Goal: Browse casually

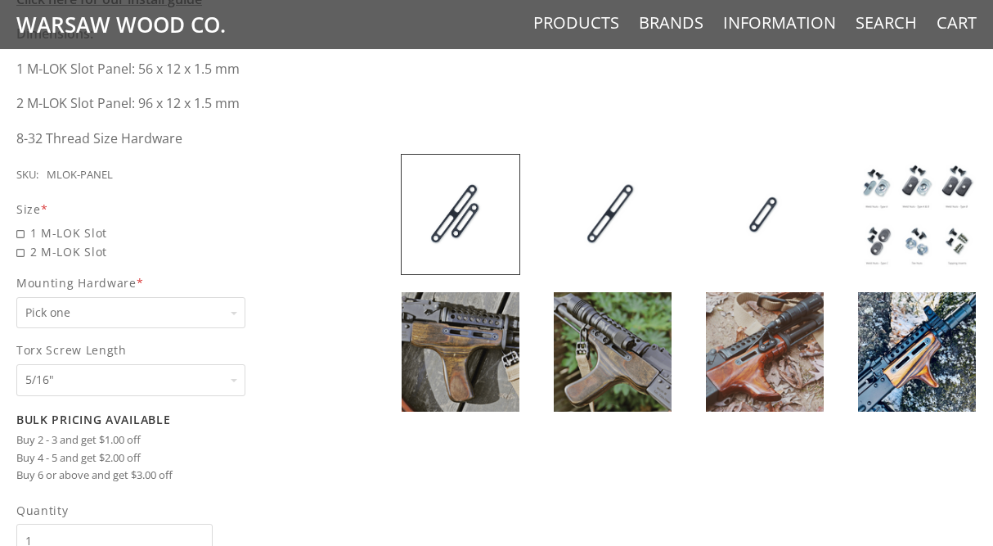
scroll to position [717, 0]
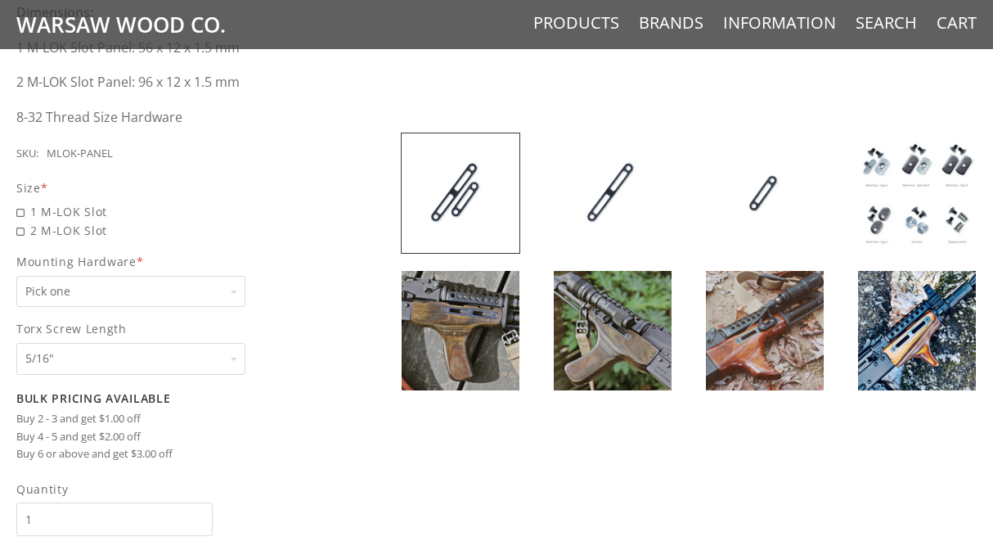
click at [759, 351] on img at bounding box center [765, 330] width 118 height 119
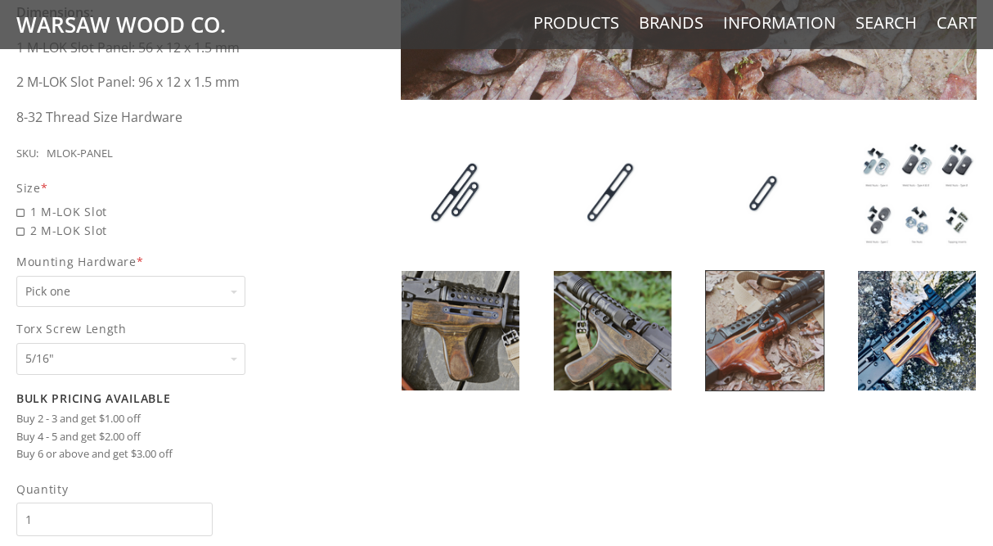
click at [473, 338] on img at bounding box center [461, 330] width 118 height 119
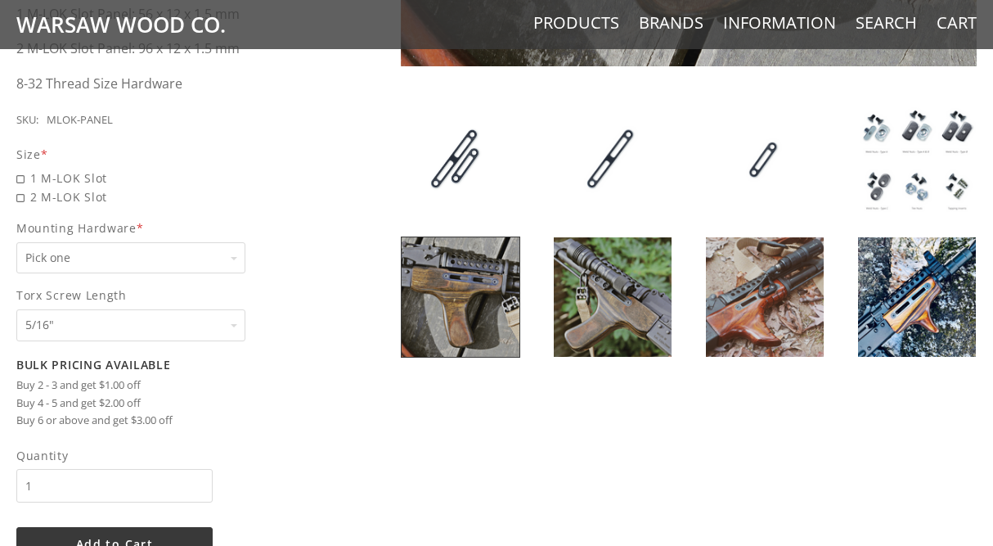
scroll to position [774, 0]
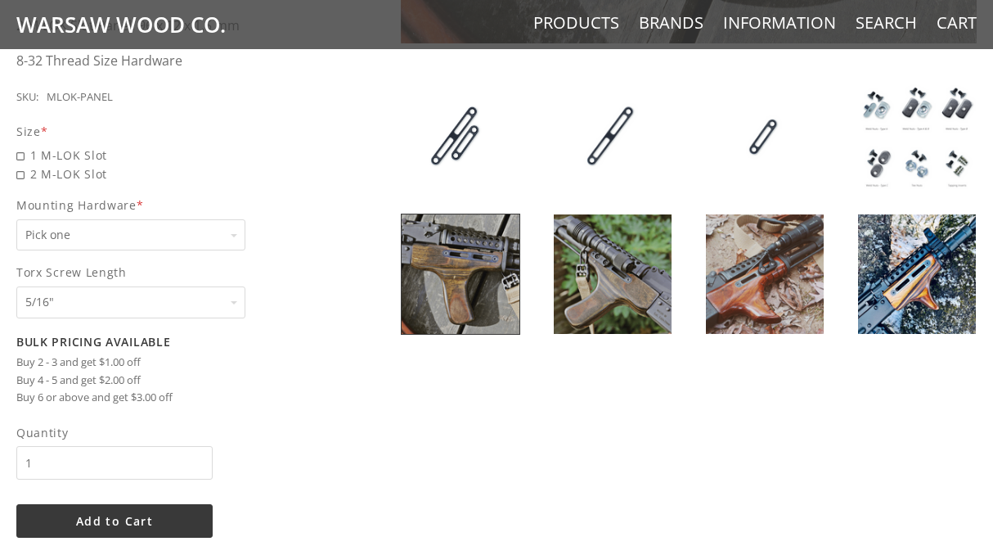
click at [908, 285] on img at bounding box center [917, 273] width 118 height 119
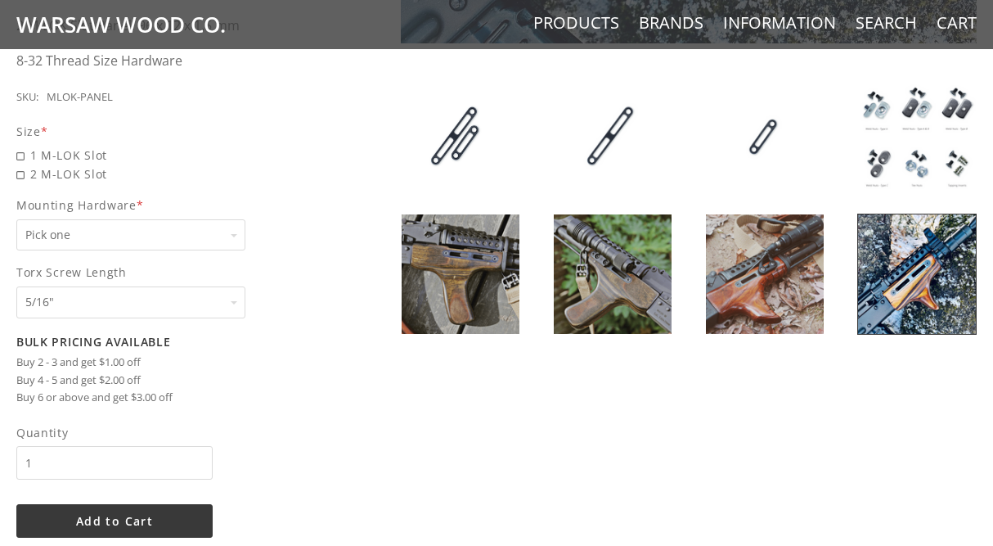
click at [908, 285] on img at bounding box center [917, 273] width 118 height 119
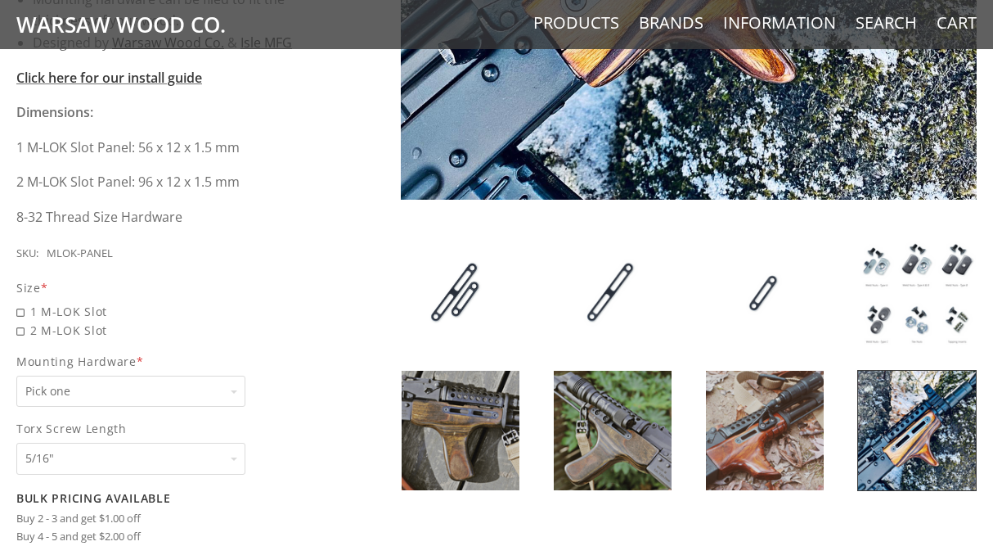
scroll to position [619, 0]
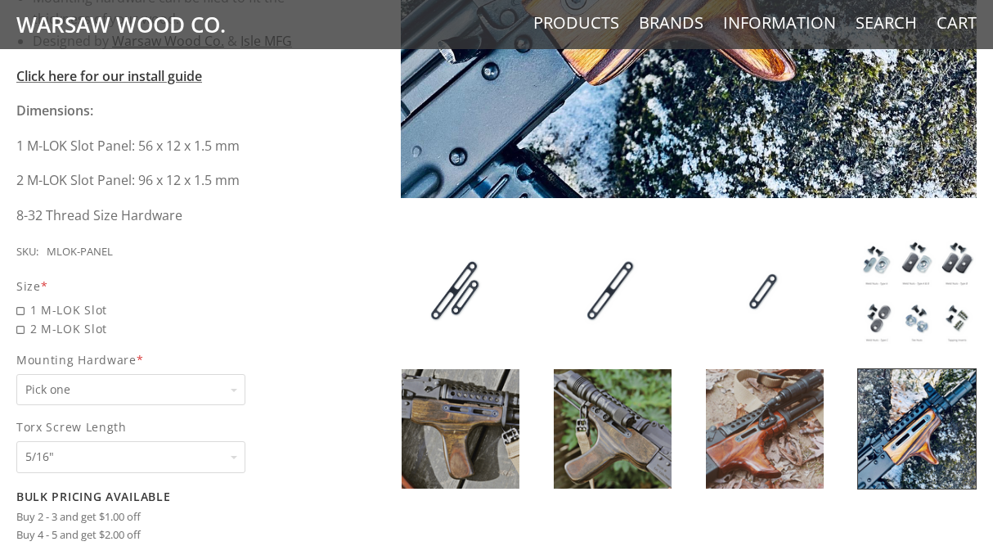
click at [625, 426] on img at bounding box center [613, 428] width 118 height 119
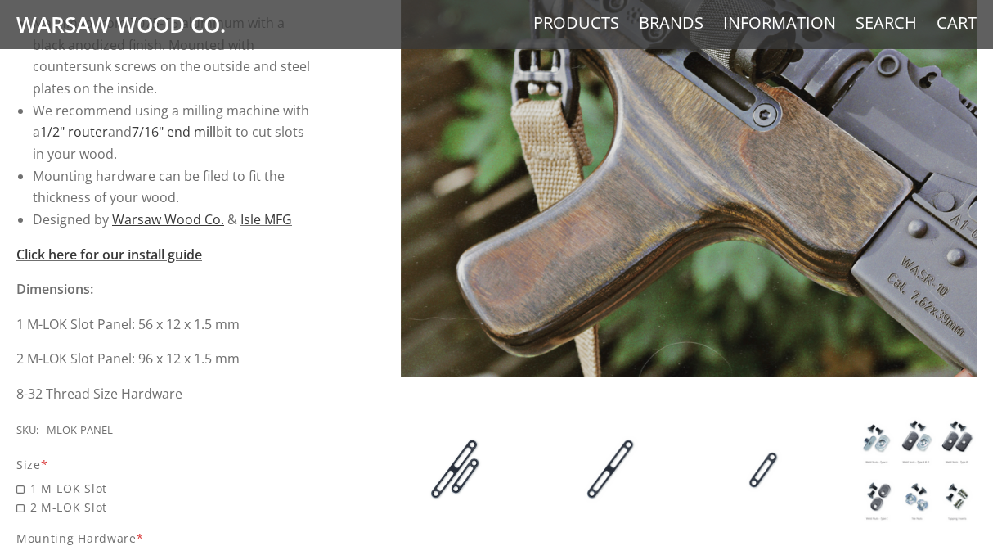
scroll to position [0, 0]
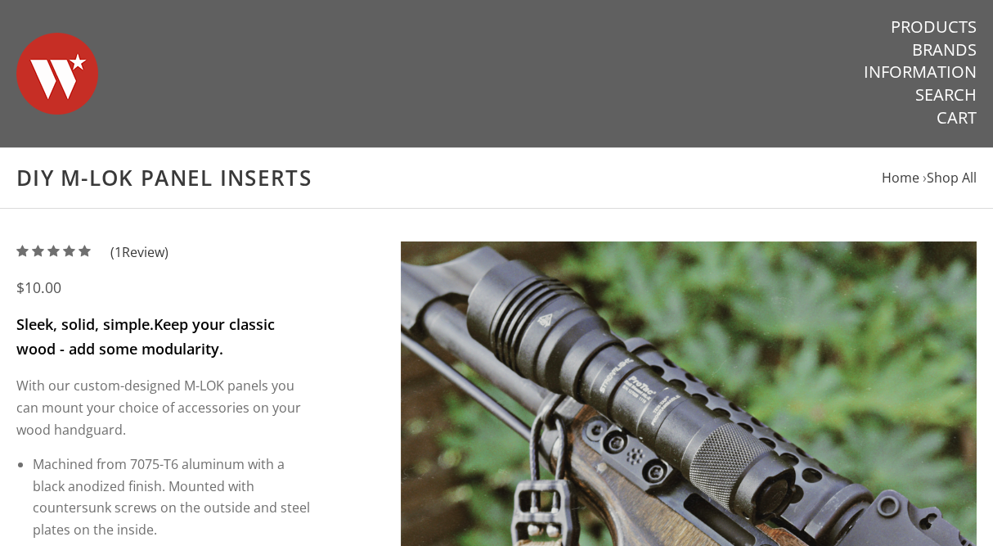
drag, startPoint x: 321, startPoint y: 182, endPoint x: 61, endPoint y: 185, distance: 259.4
click at [61, 185] on h1 "DIY M-LOK Panel Inserts" at bounding box center [496, 177] width 960 height 27
copy h1 "M-LOK Panel Inserts"
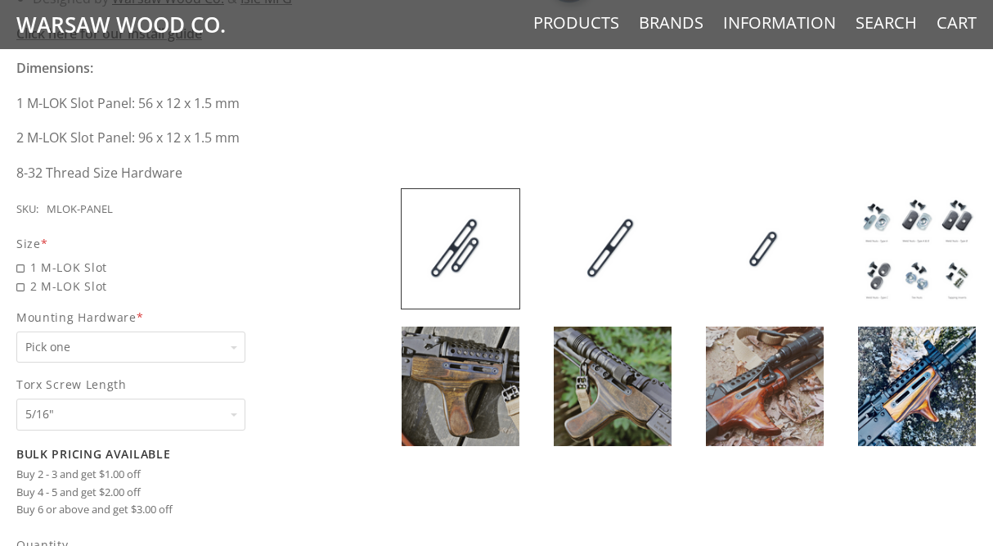
scroll to position [663, 0]
click at [904, 250] on img at bounding box center [917, 247] width 118 height 119
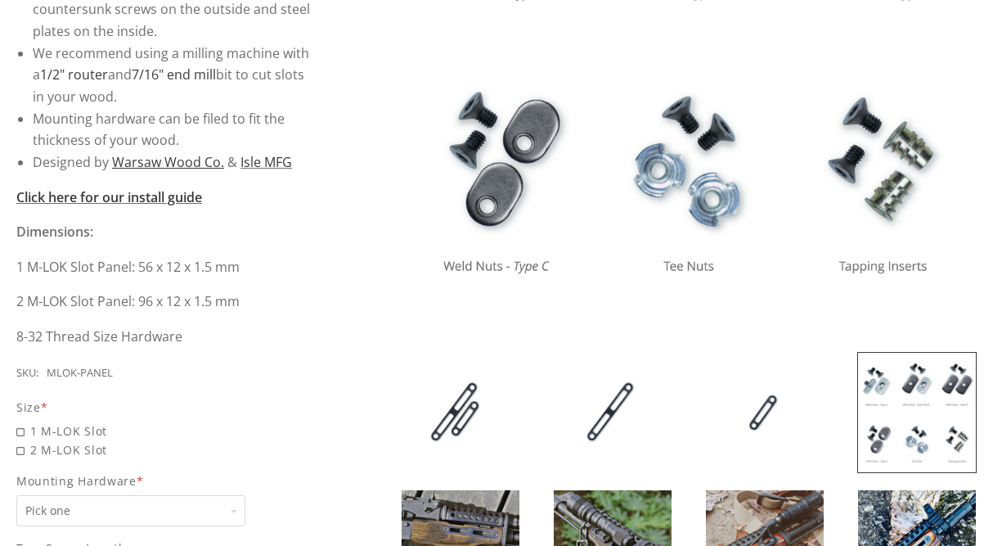
scroll to position [732, 0]
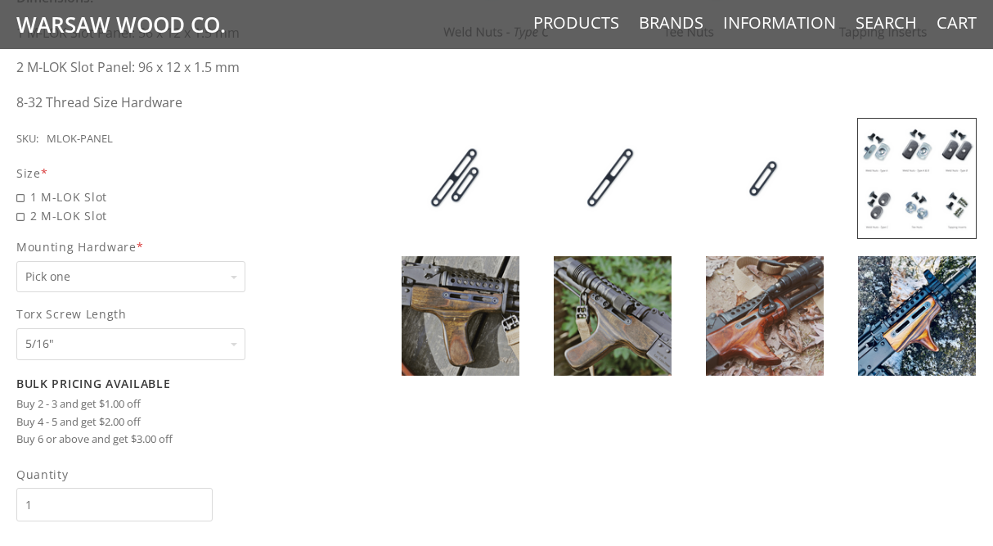
click at [640, 295] on img at bounding box center [613, 315] width 118 height 119
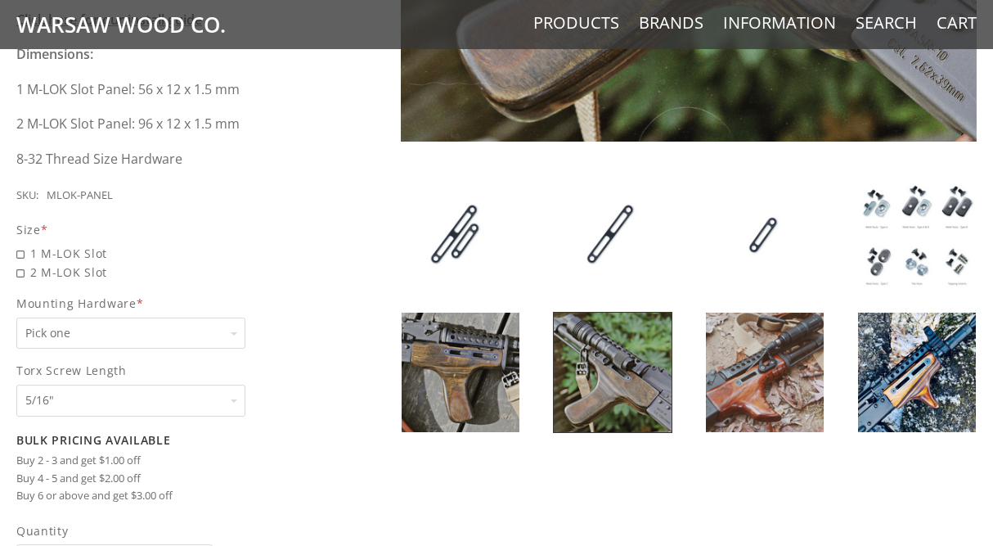
scroll to position [731, 0]
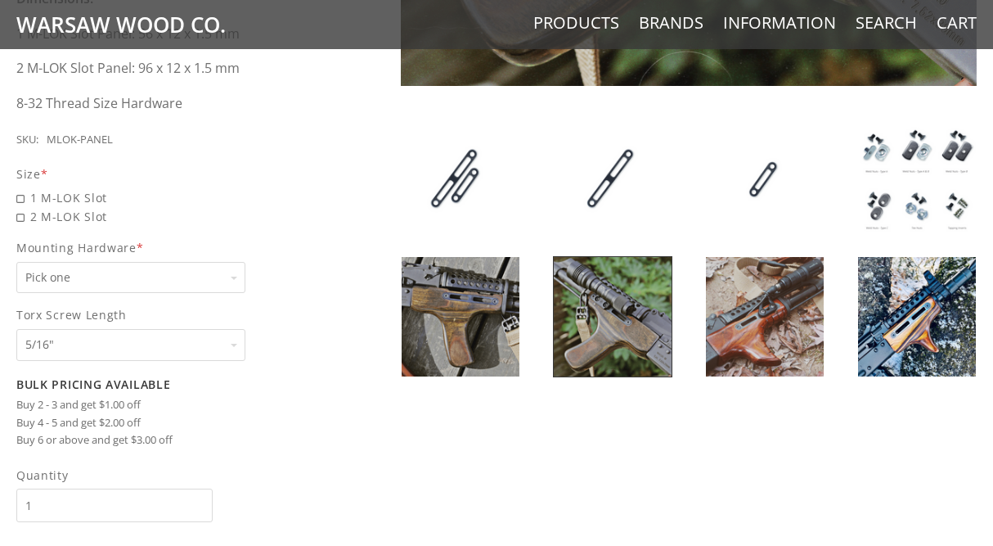
click at [757, 311] on img at bounding box center [765, 316] width 118 height 119
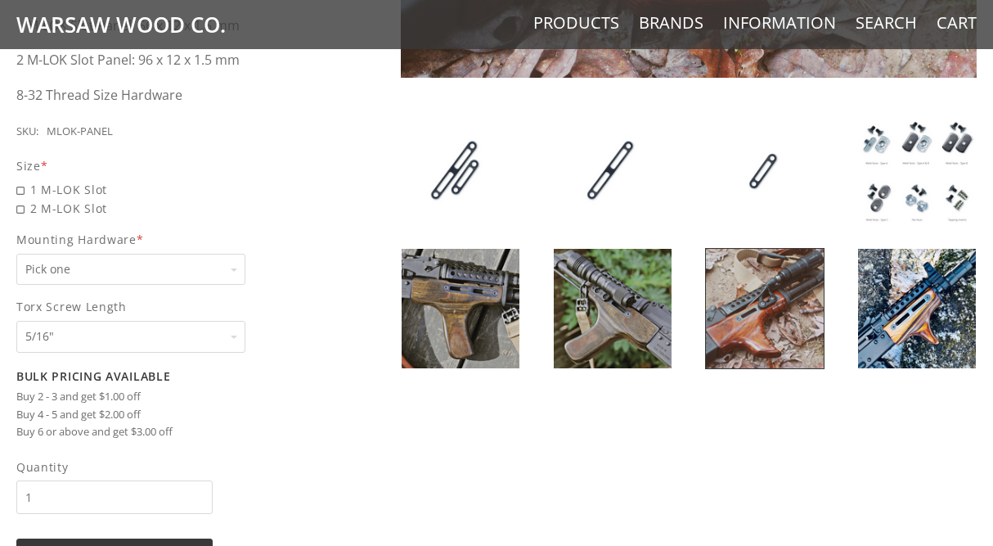
scroll to position [758, 0]
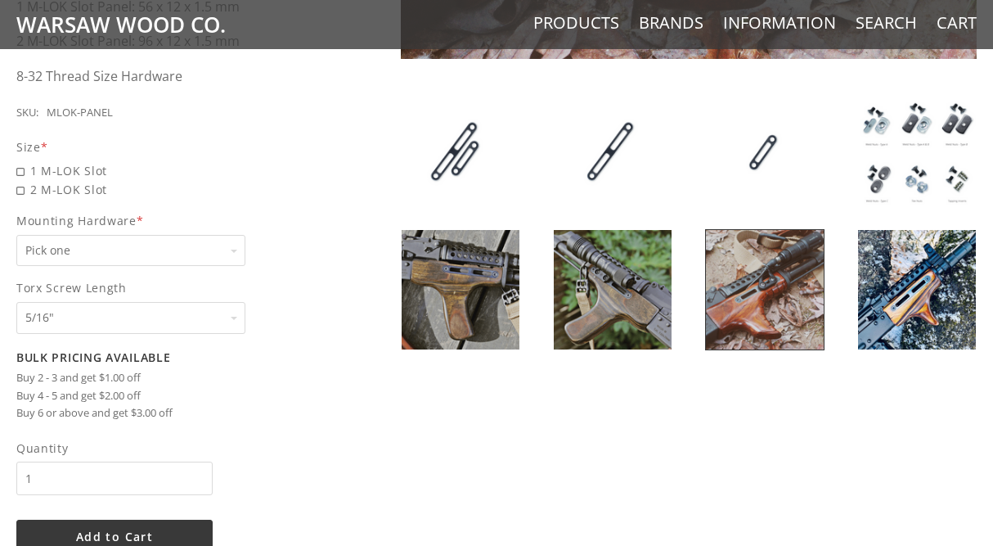
click at [921, 147] on img at bounding box center [917, 151] width 118 height 119
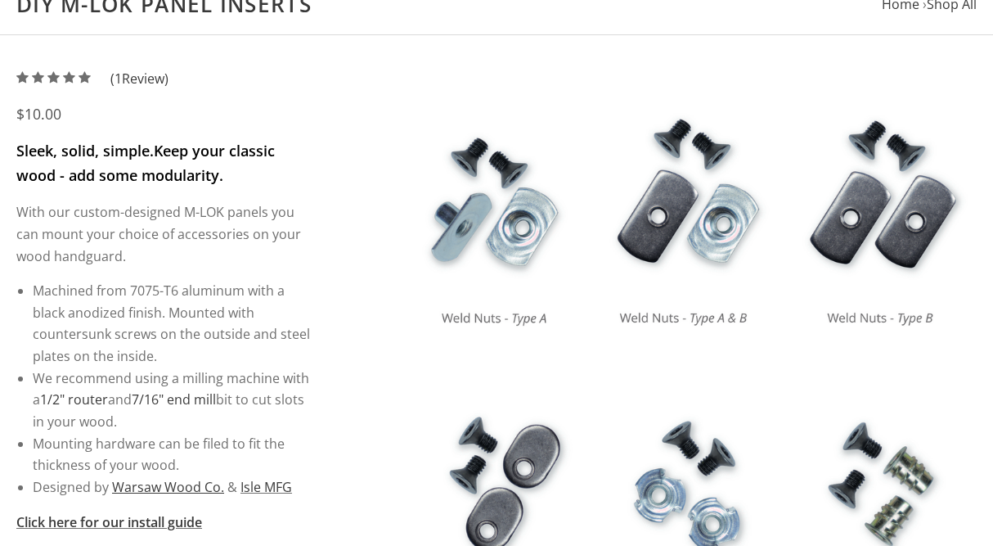
scroll to position [0, 0]
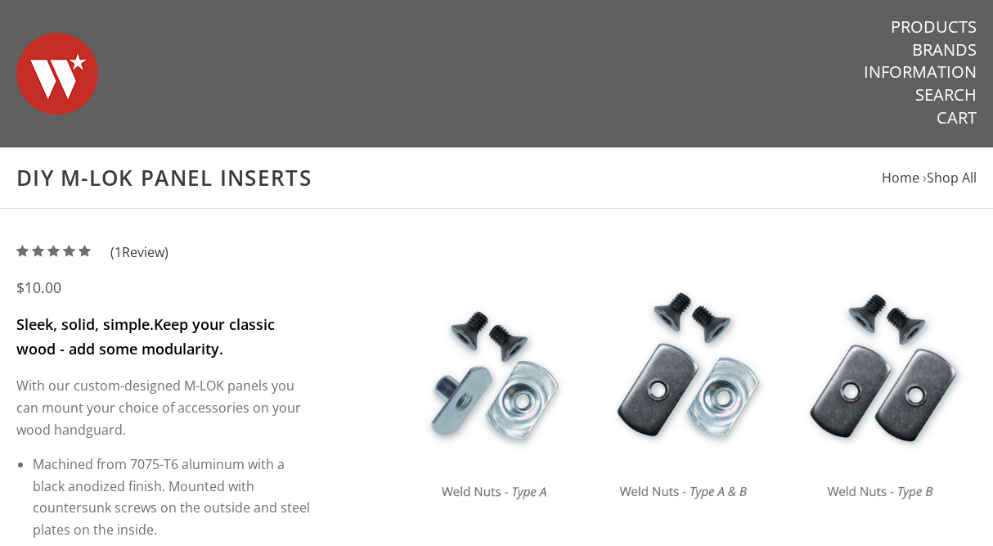
click at [80, 68] on img at bounding box center [57, 73] width 82 height 115
